Goal: Information Seeking & Learning: Learn about a topic

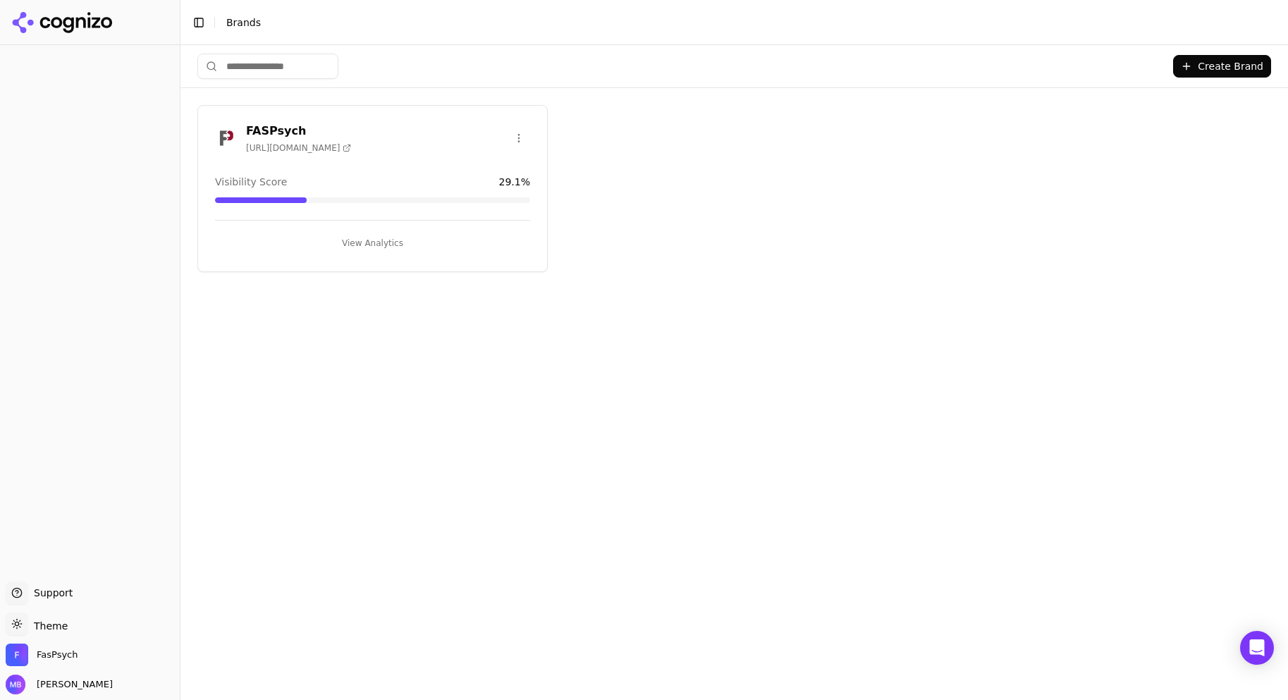
click at [434, 232] on button "View Analytics" at bounding box center [372, 243] width 315 height 23
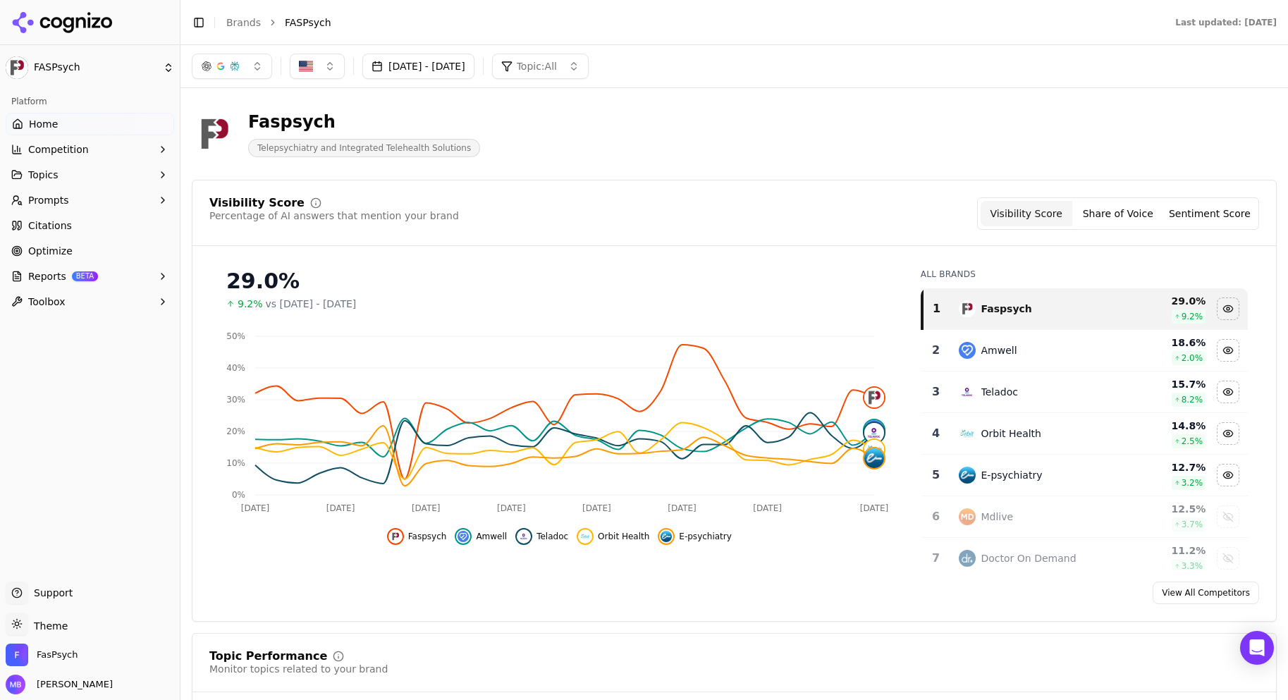
click at [514, 181] on div "Visibility Score Percentage of AI answers that mention your brand Visibility Sc…" at bounding box center [734, 401] width 1085 height 442
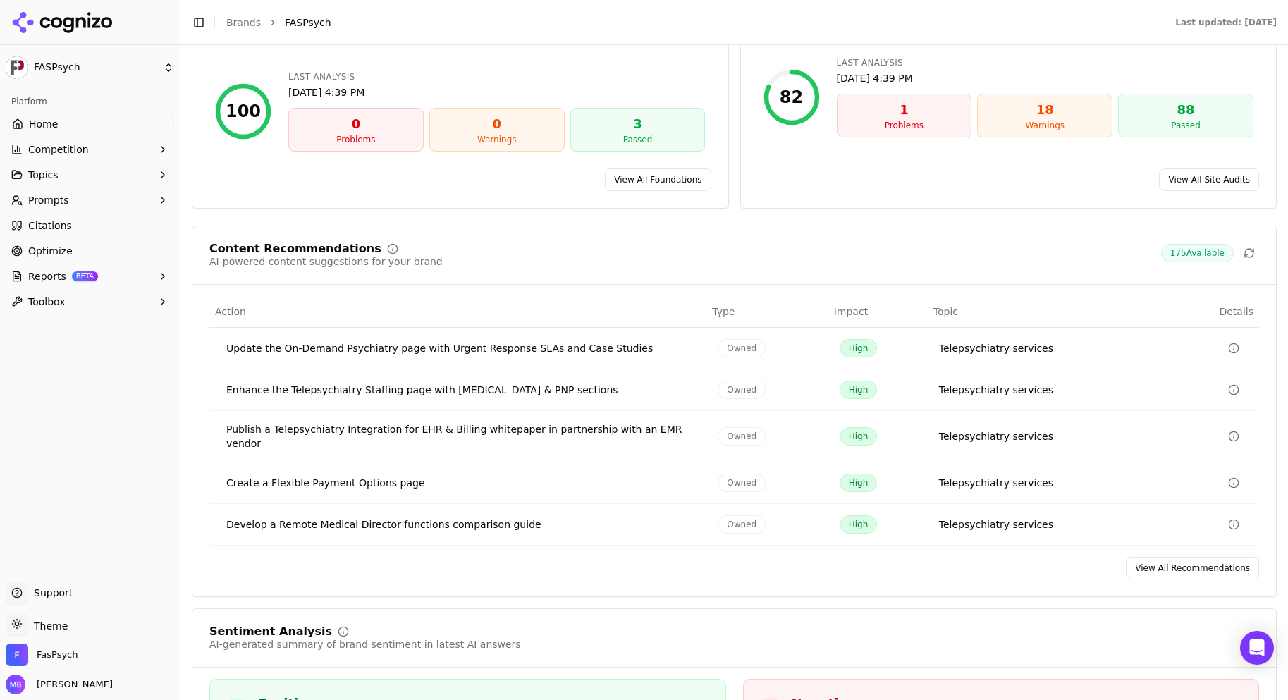
scroll to position [2237, 0]
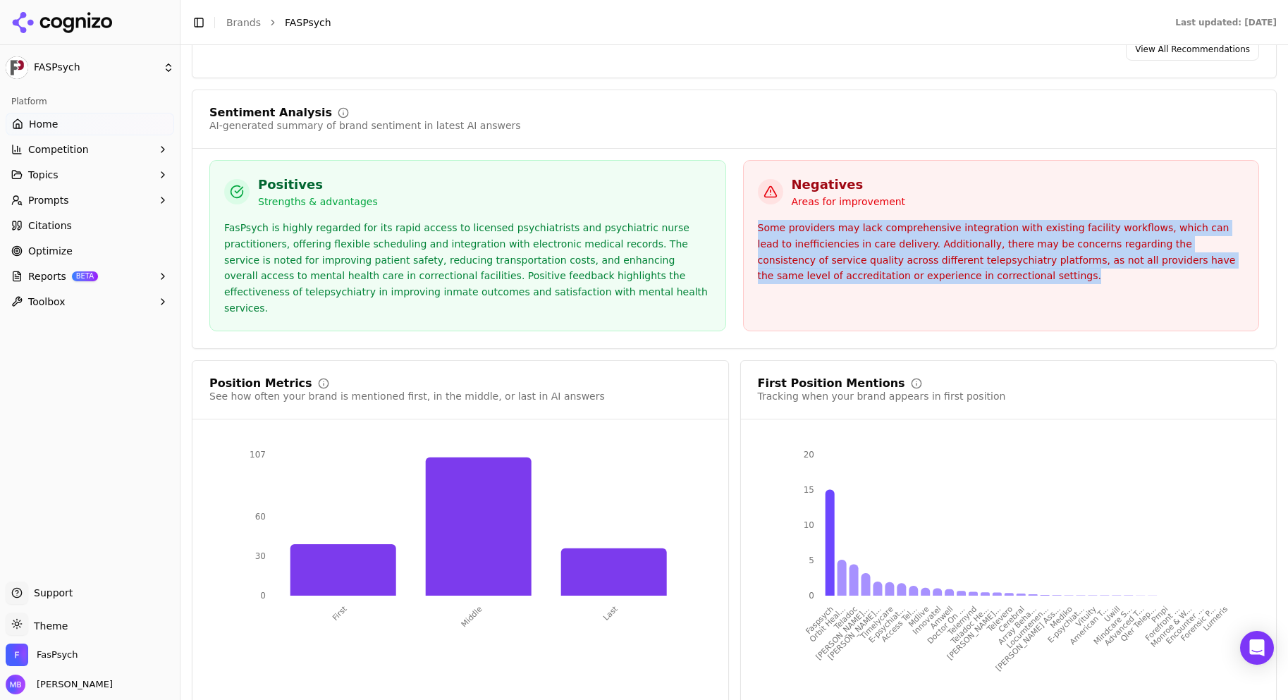
drag, startPoint x: 975, startPoint y: 255, endPoint x: 747, endPoint y: 209, distance: 232.9
click at [747, 209] on div "Negatives Areas for improvement Some providers may lack comprehensive integrati…" at bounding box center [1001, 245] width 517 height 171
click at [850, 237] on div "Some providers may lack comprehensive integration with existing facility workfl…" at bounding box center [1001, 252] width 487 height 64
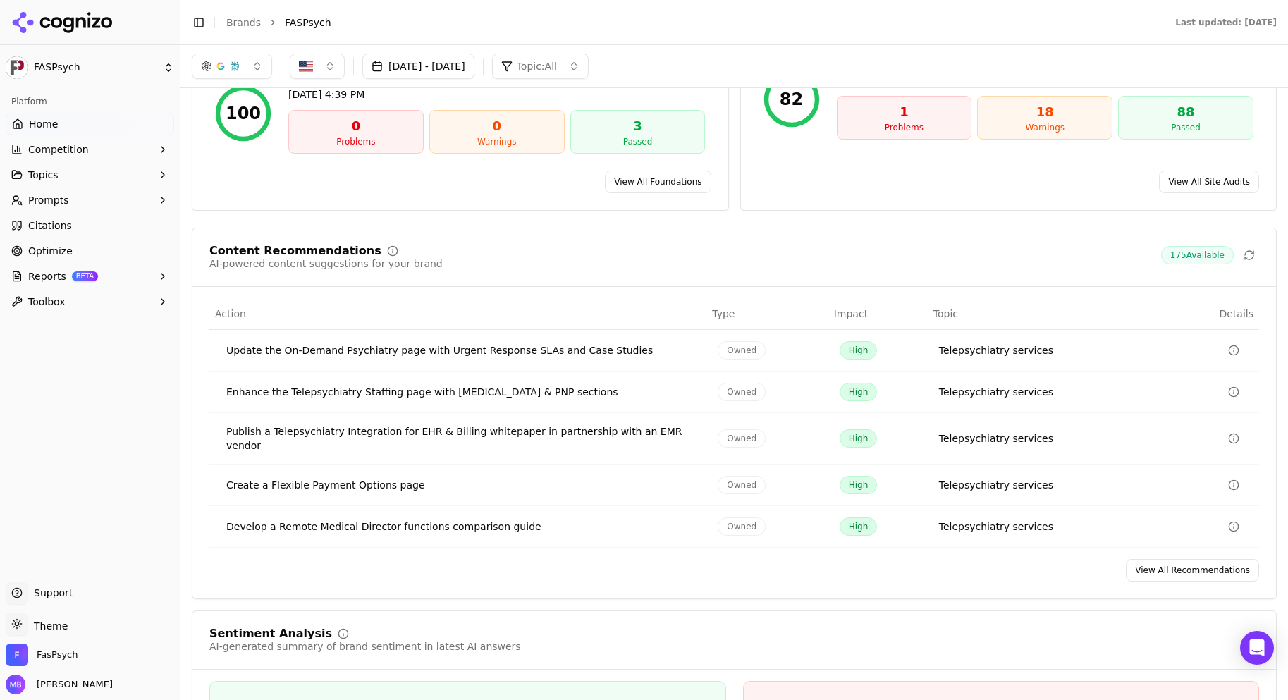
scroll to position [1664, 0]
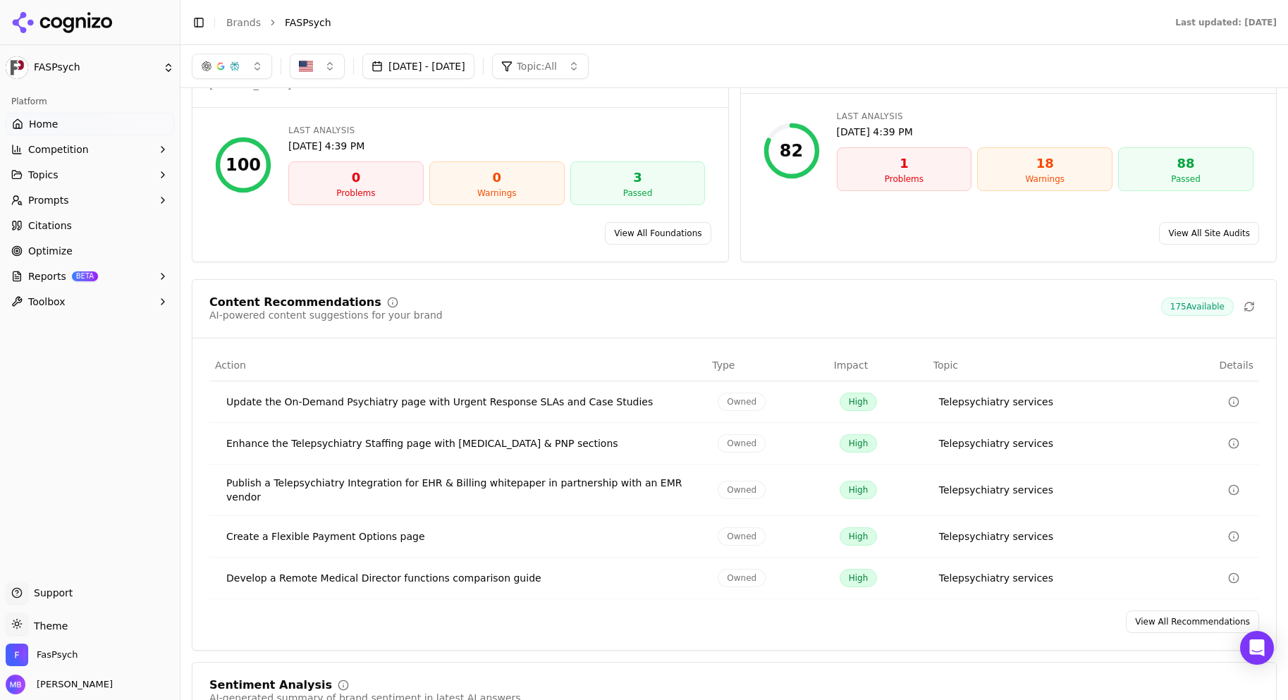
click at [921, 174] on div "Problems" at bounding box center [904, 178] width 123 height 11
click at [1183, 226] on link "View All Site Audits" at bounding box center [1209, 233] width 100 height 23
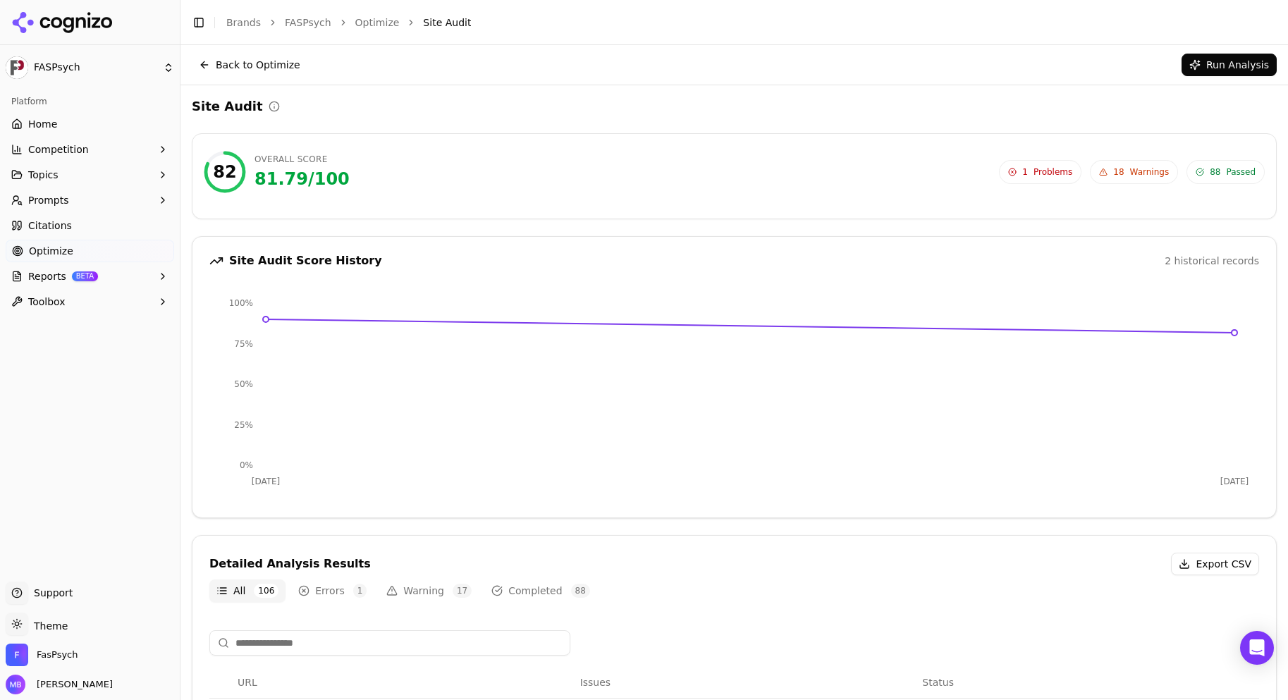
scroll to position [548, 0]
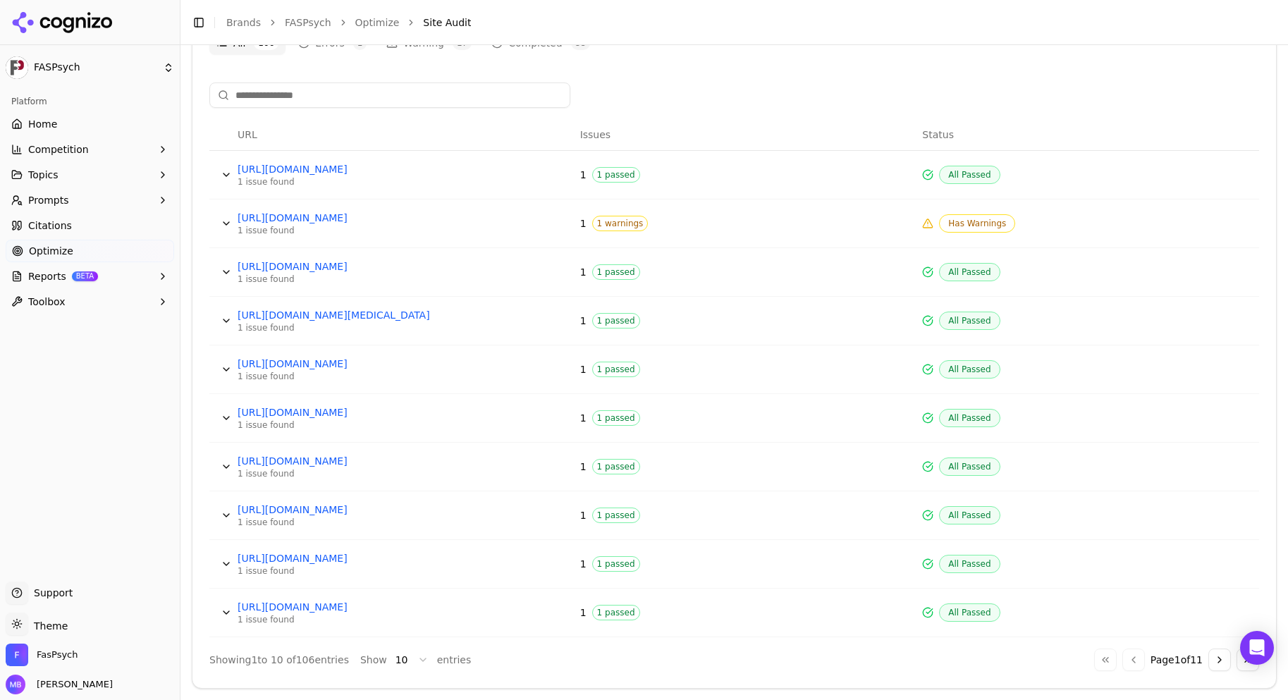
click at [618, 229] on span "1 warnings" at bounding box center [620, 224] width 56 height 16
click at [430, 221] on link "[URL][DOMAIN_NAME]" at bounding box center [344, 218] width 212 height 14
click at [986, 231] on span "Has Warnings" at bounding box center [977, 223] width 76 height 18
click at [990, 223] on span "Has Warnings" at bounding box center [977, 223] width 76 height 18
click at [1011, 221] on div "Has Warnings" at bounding box center [1087, 223] width 331 height 18
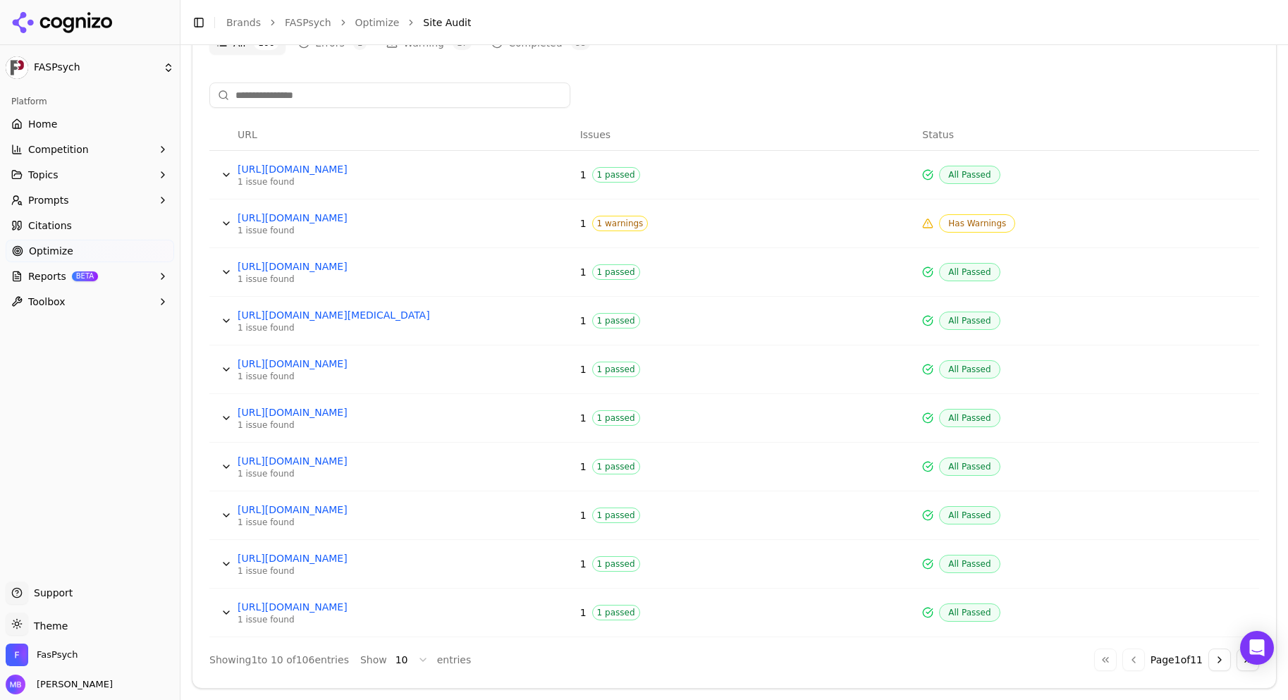
click at [226, 225] on button "Data table" at bounding box center [226, 223] width 23 height 23
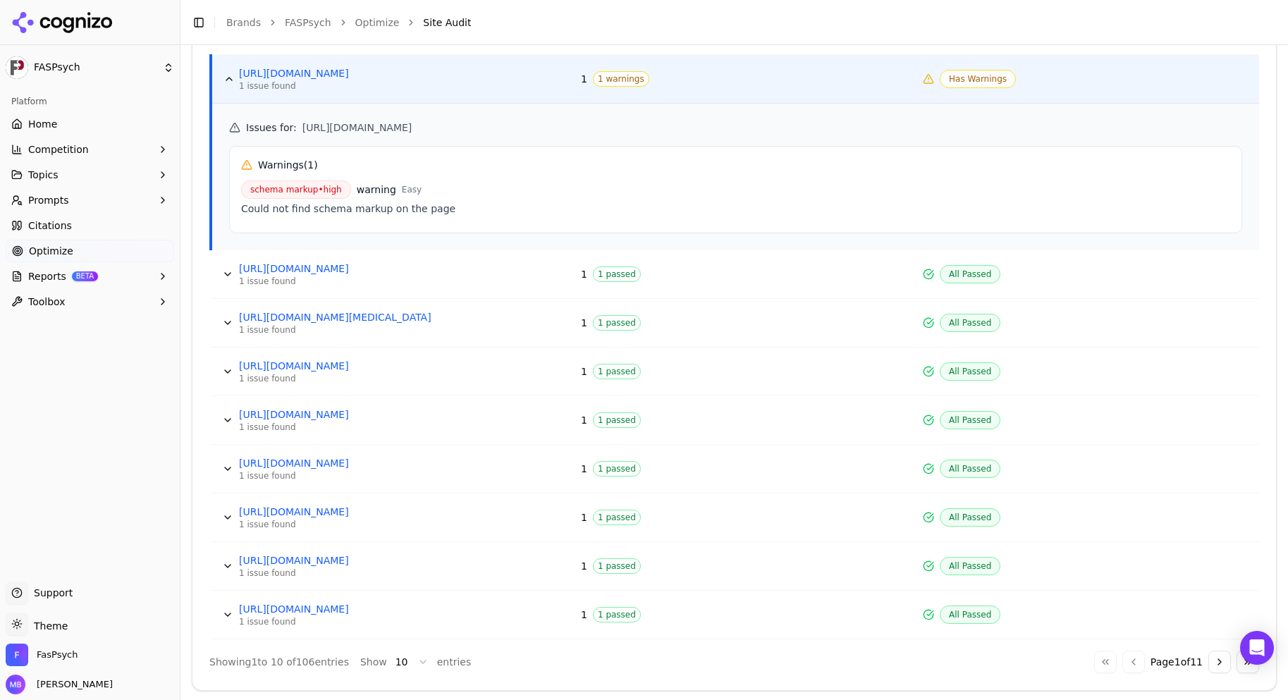
scroll to position [695, 0]
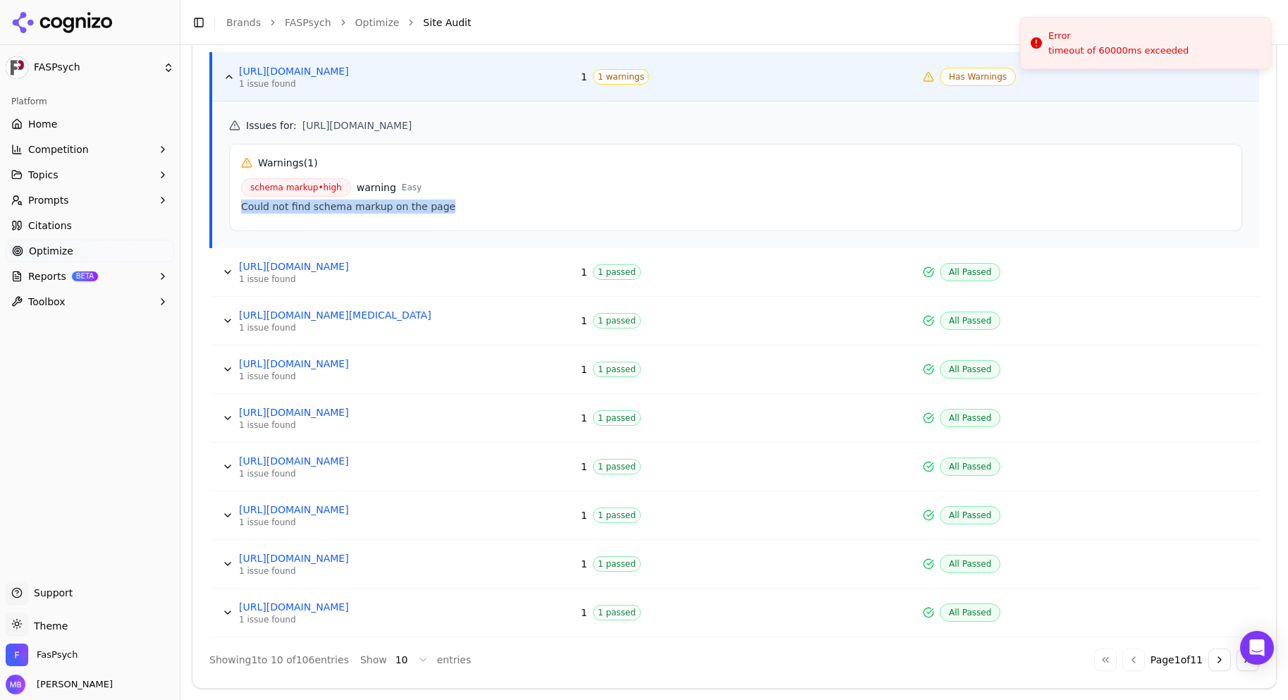
drag, startPoint x: 420, startPoint y: 211, endPoint x: 238, endPoint y: 220, distance: 181.5
click at [238, 220] on div "Warnings ( 1 ) schema markup • high warning Easy Could not find schema markup o…" at bounding box center [735, 187] width 1013 height 87
copy div "Could not find schema markup on the page"
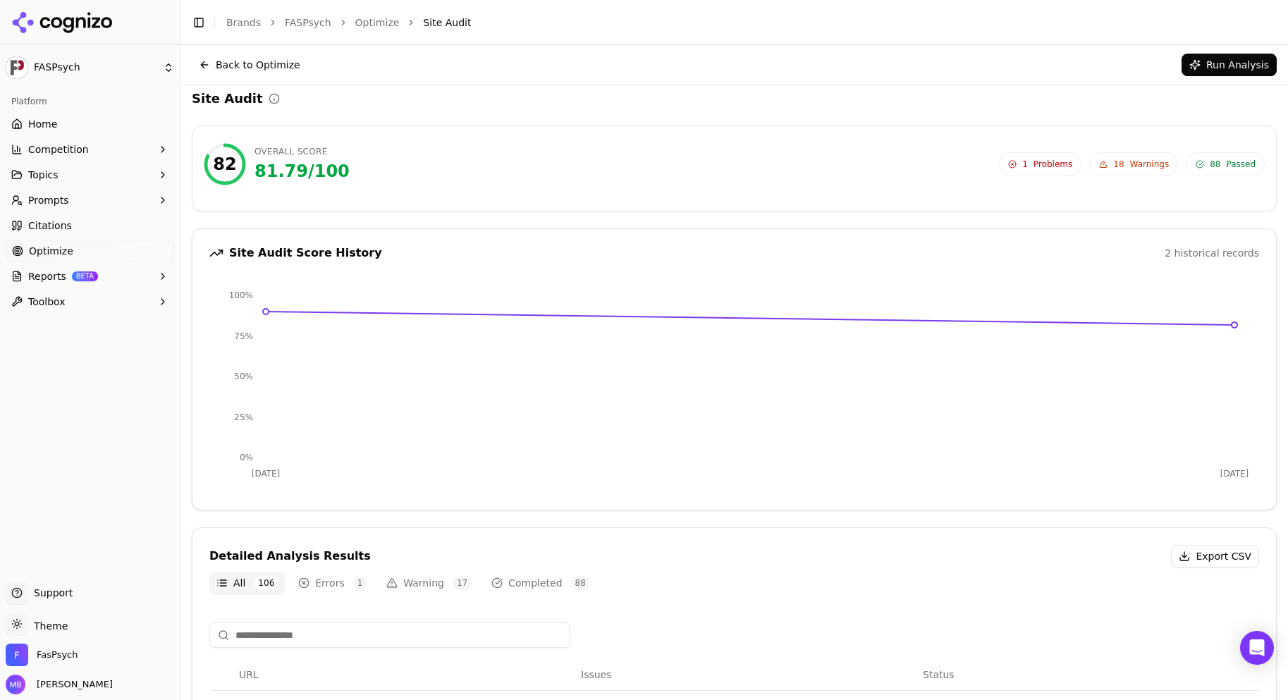
scroll to position [0, 0]
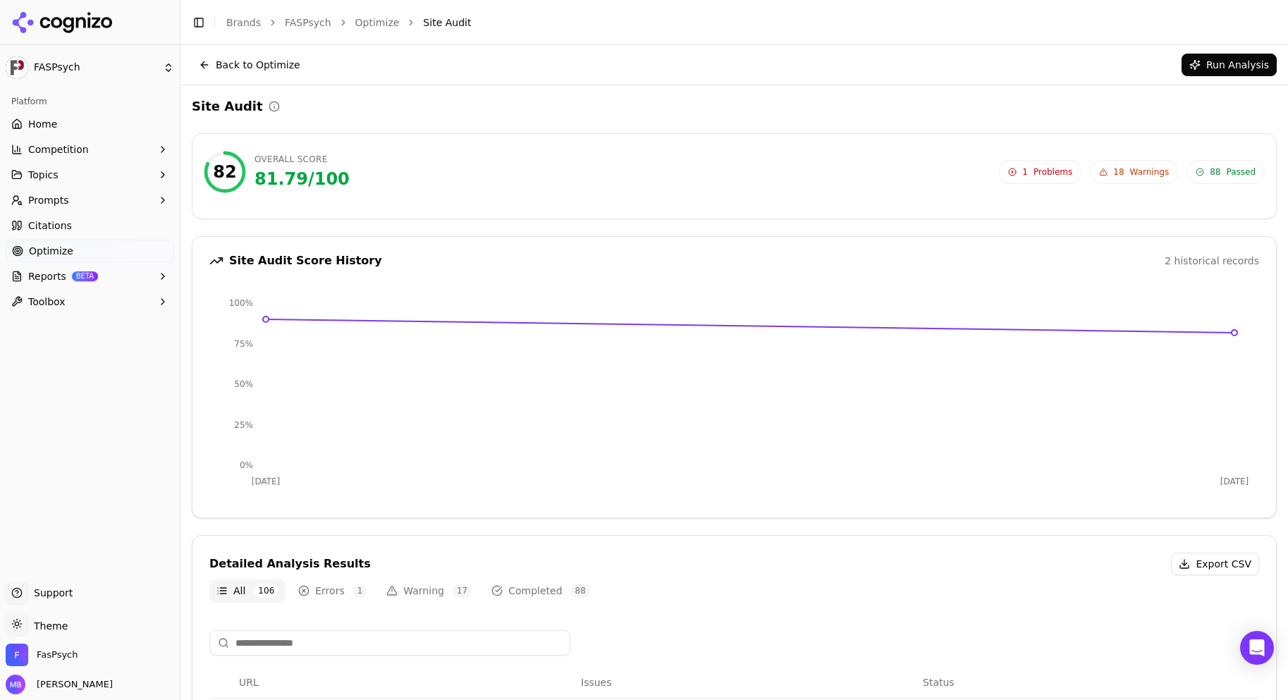
click at [100, 154] on button "Competition" at bounding box center [90, 149] width 169 height 23
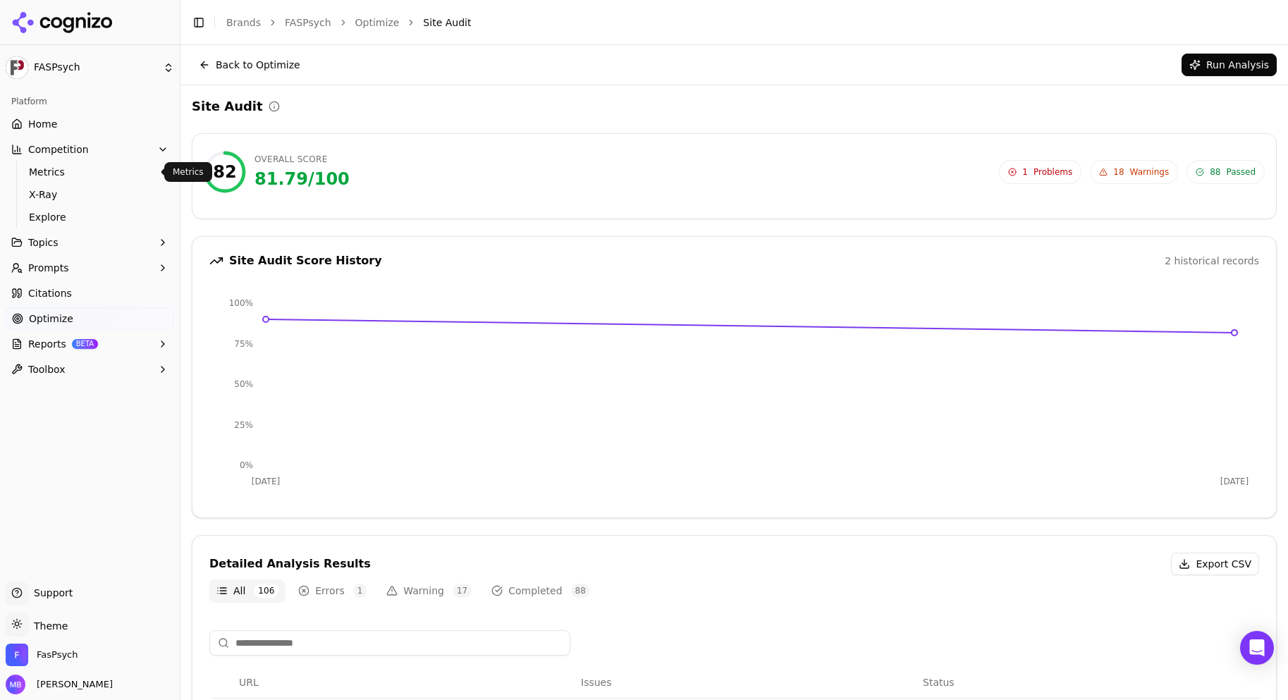
click at [90, 173] on span "Metrics" at bounding box center [90, 172] width 123 height 14
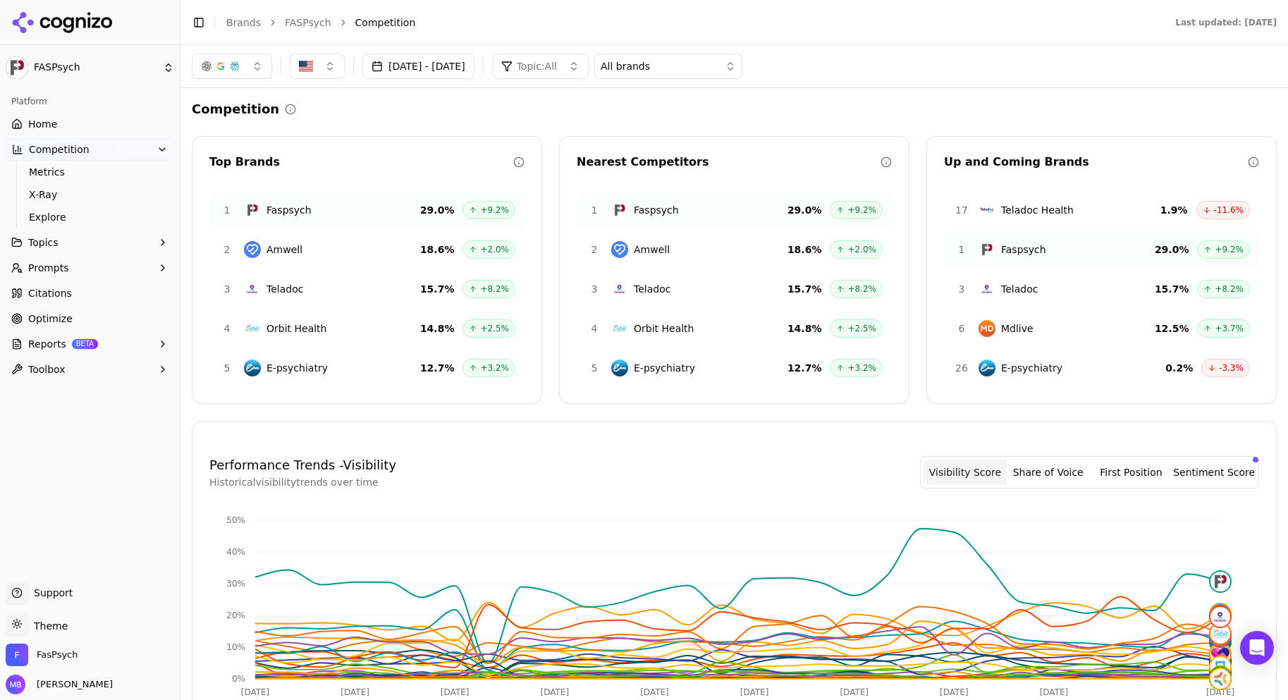
click at [336, 106] on div "Competition" at bounding box center [734, 109] width 1085 height 20
click at [113, 241] on button "Topics" at bounding box center [90, 242] width 169 height 23
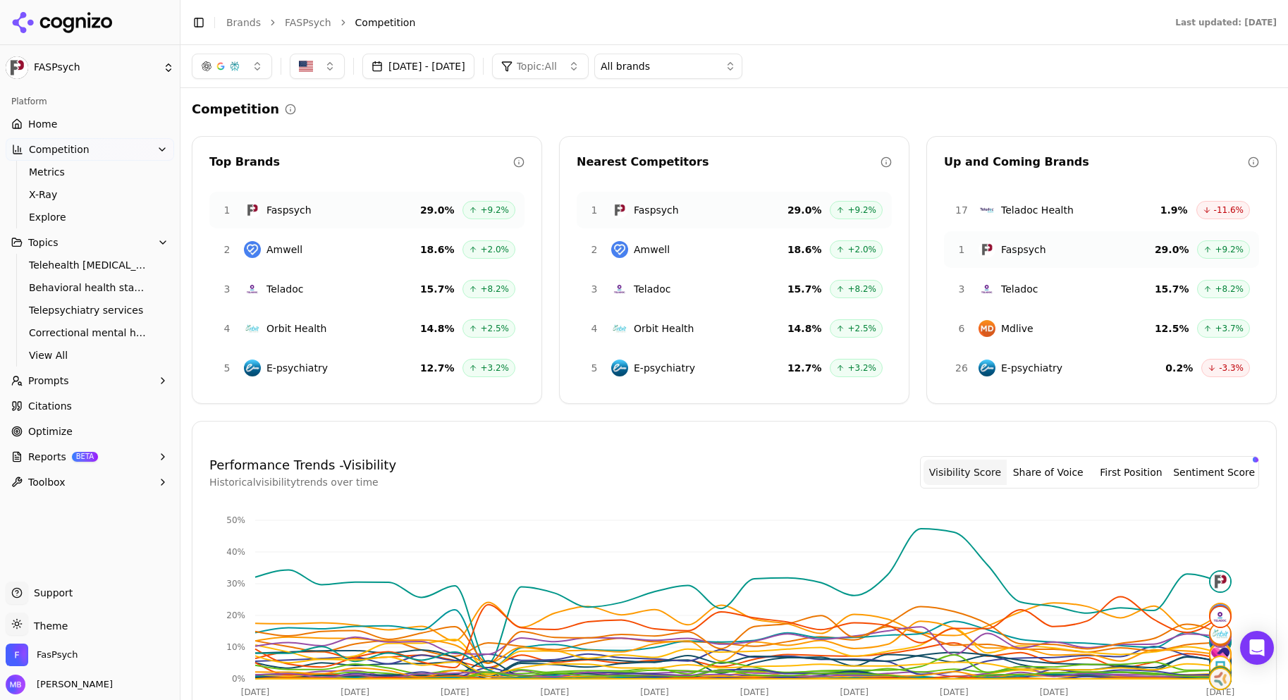
click at [123, 416] on link "Citations" at bounding box center [90, 406] width 169 height 23
